Goal: Information Seeking & Learning: Learn about a topic

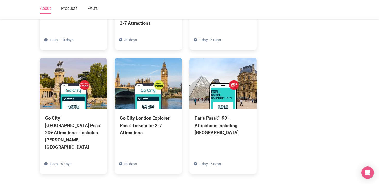
scroll to position [375, 0]
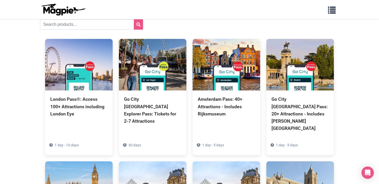
scroll to position [43, 0]
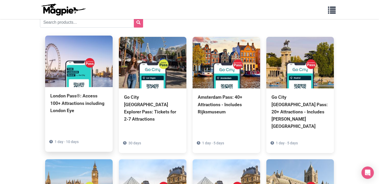
click at [80, 97] on div "London Pass®: Access 100+ Attractions including London Eye" at bounding box center [78, 103] width 57 height 22
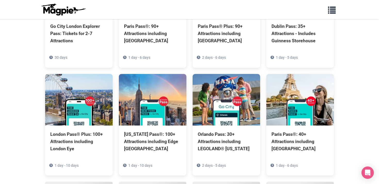
scroll to position [236, 0]
